Goal: Check status

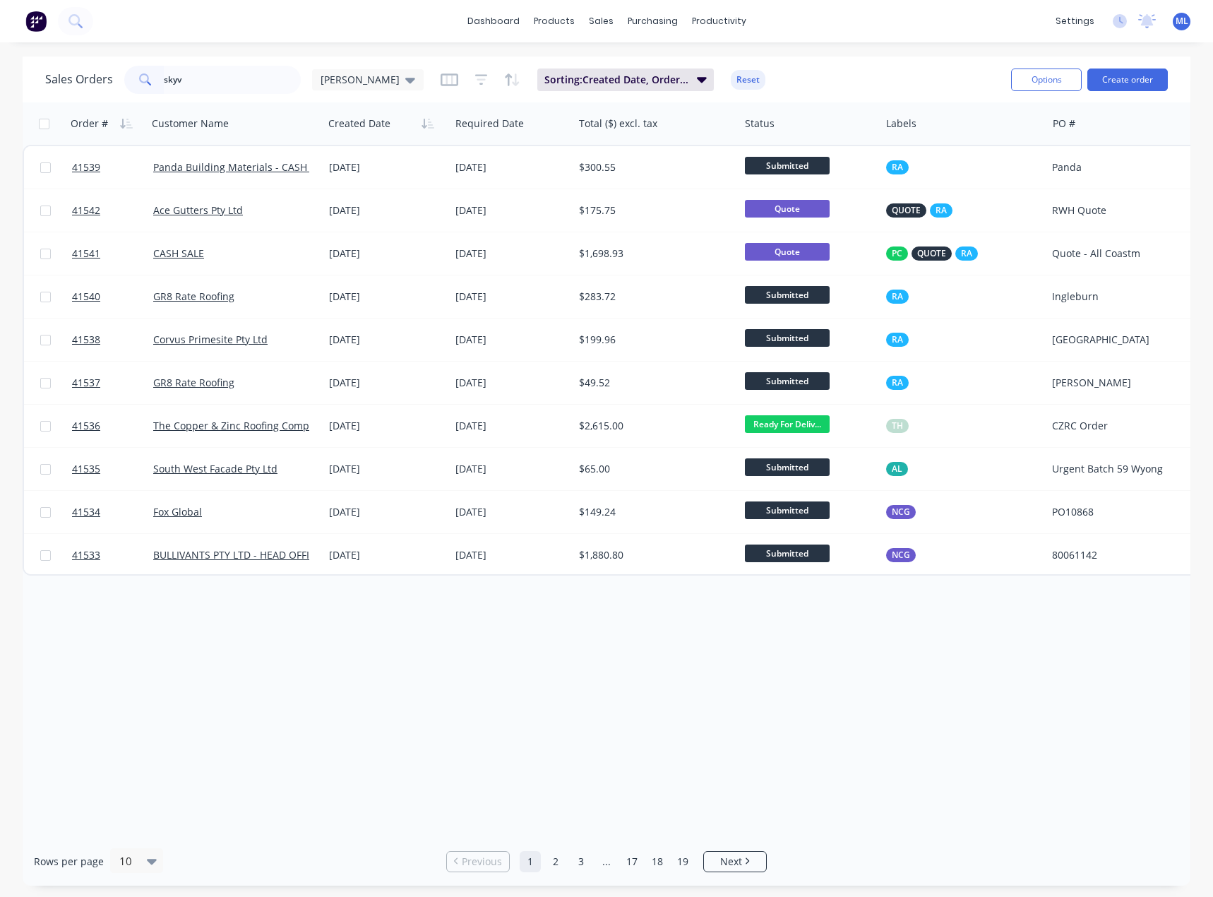
type input "skyv"
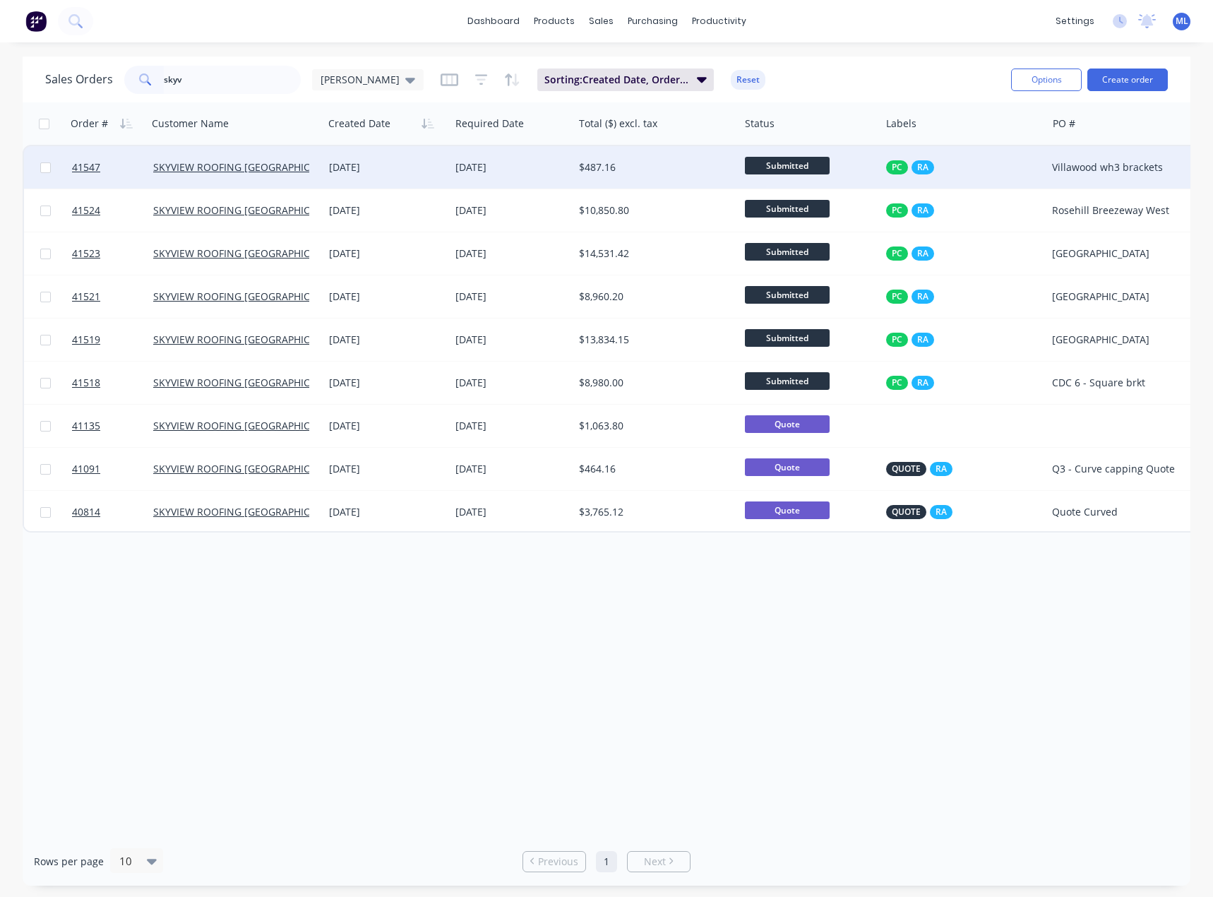
type input "skyv"
click at [520, 158] on div "10 Sep 2025" at bounding box center [512, 167] width 124 height 42
